Goal: Task Accomplishment & Management: Complete application form

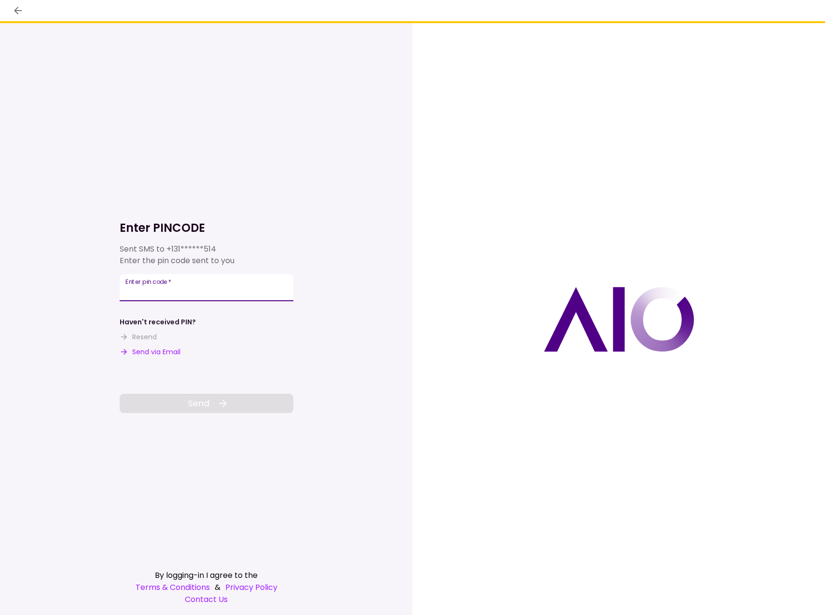
click at [164, 289] on input "Enter pin code   *" at bounding box center [207, 287] width 174 height 27
click at [161, 290] on div "Enter pin code   *" at bounding box center [207, 289] width 174 height 27
click at [177, 287] on input "Enter pin code   *" at bounding box center [207, 289] width 174 height 27
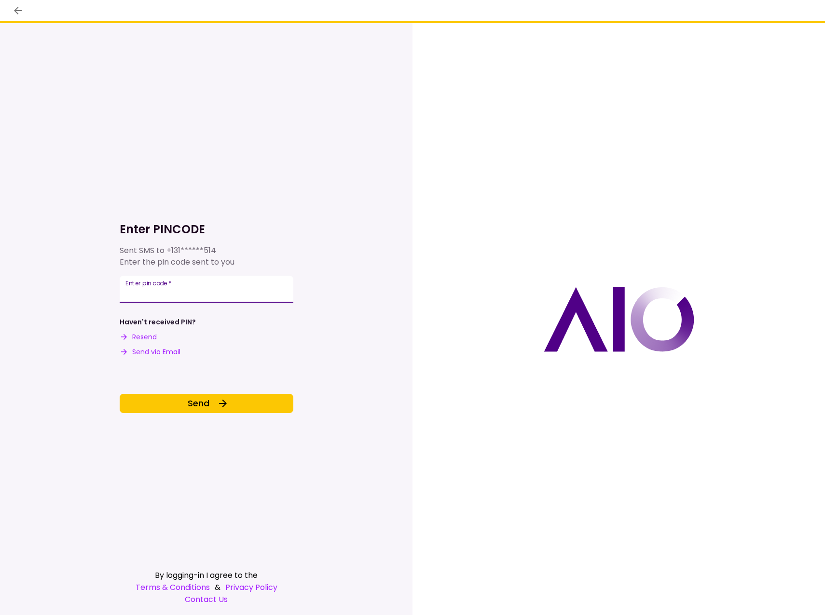
type input "******"
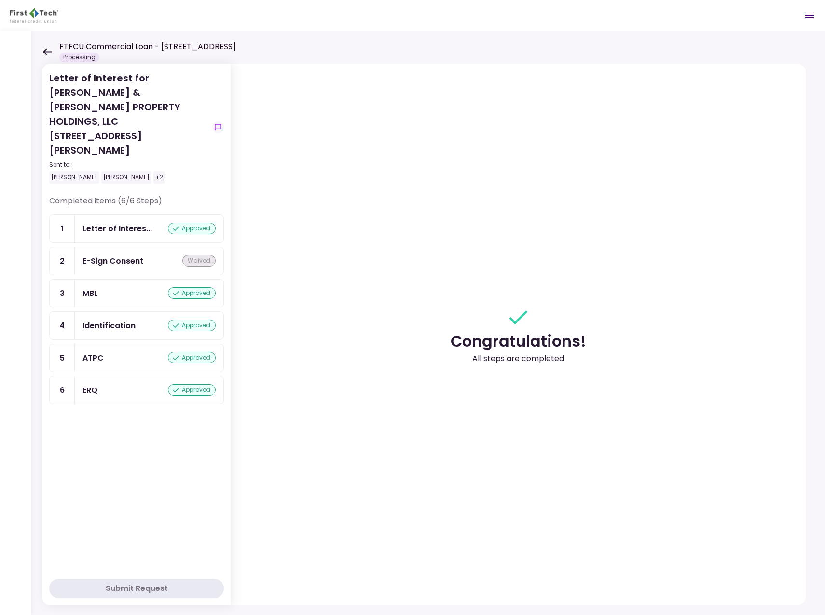
click at [43, 50] on icon at bounding box center [46, 51] width 9 height 7
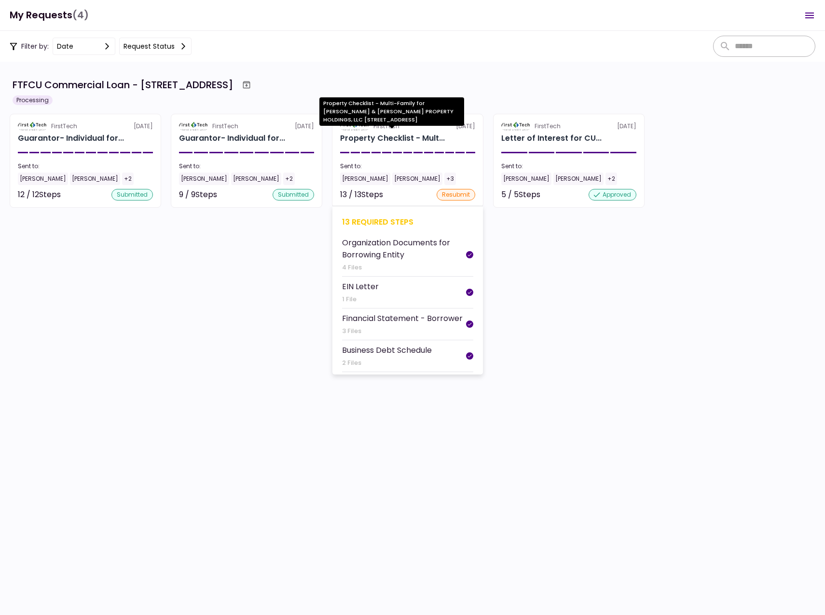
click at [355, 140] on div "Property Checklist - Mult..." at bounding box center [392, 139] width 105 height 12
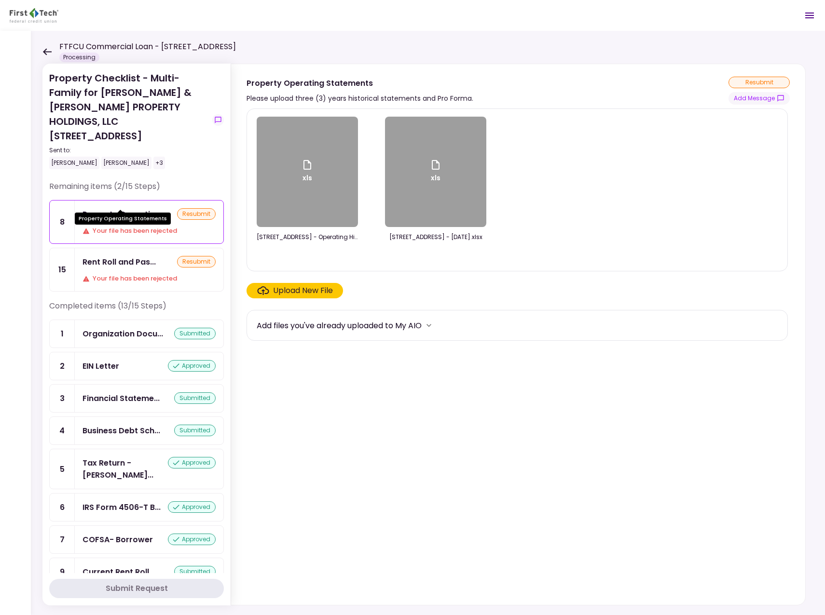
click at [124, 208] on div "Property Operatin..." at bounding box center [121, 214] width 78 height 12
click at [123, 208] on div "Property Operatin..." at bounding box center [121, 214] width 78 height 12
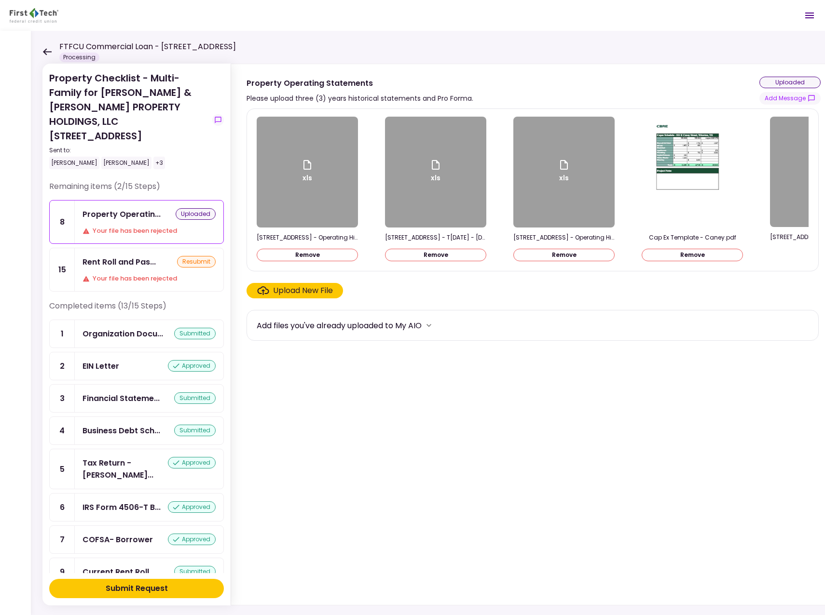
click at [139, 586] on div "Submit Request" at bounding box center [137, 589] width 62 height 12
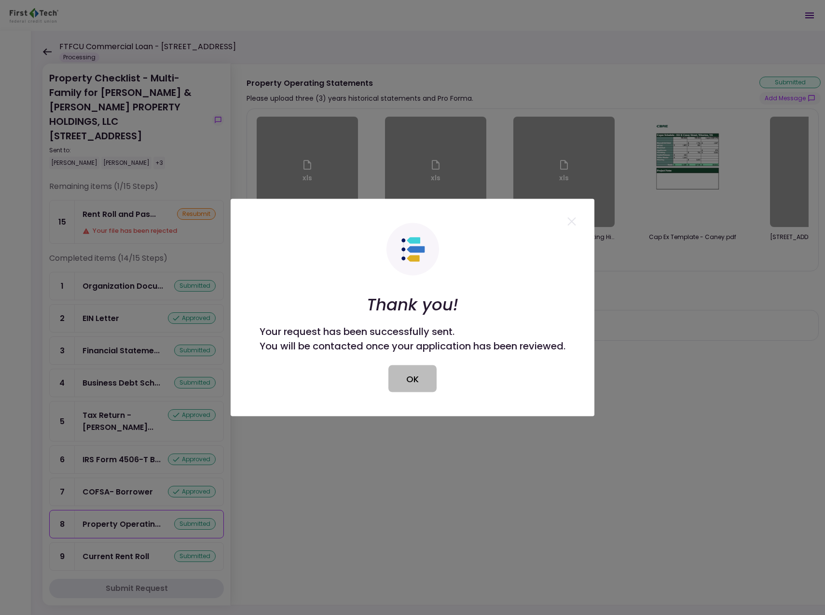
click at [409, 367] on button "OK" at bounding box center [412, 379] width 48 height 27
